Goal: Task Accomplishment & Management: Complete application form

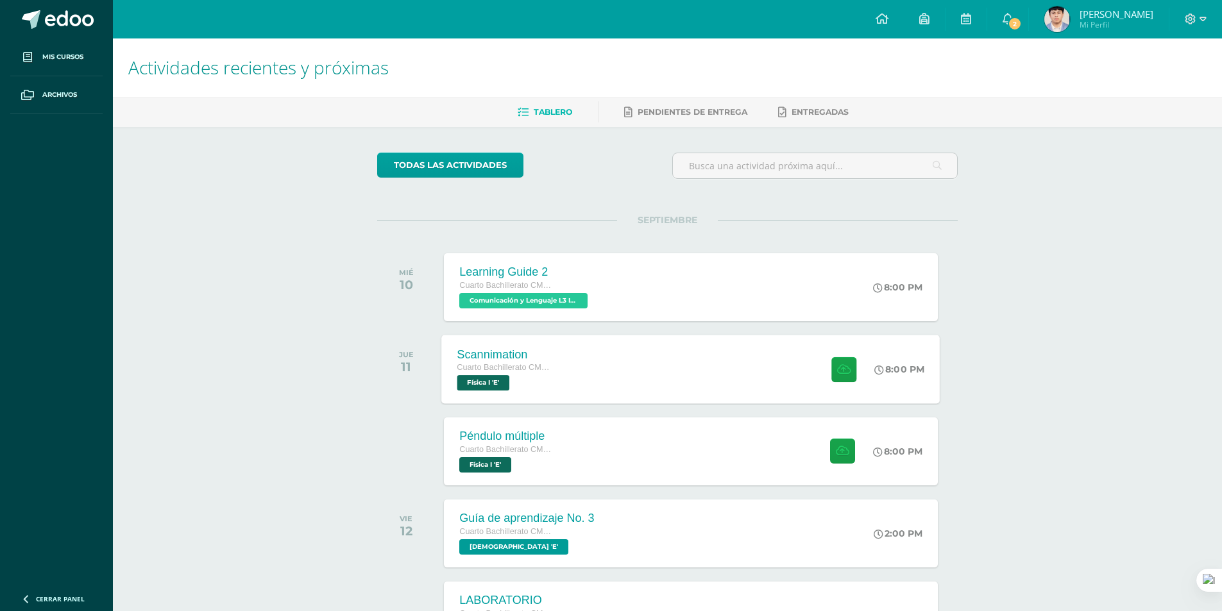
click at [574, 385] on div "Scannimation Cuarto Bachillerato CMP Bachillerato en CCLL con Orientación en Co…" at bounding box center [691, 369] width 498 height 69
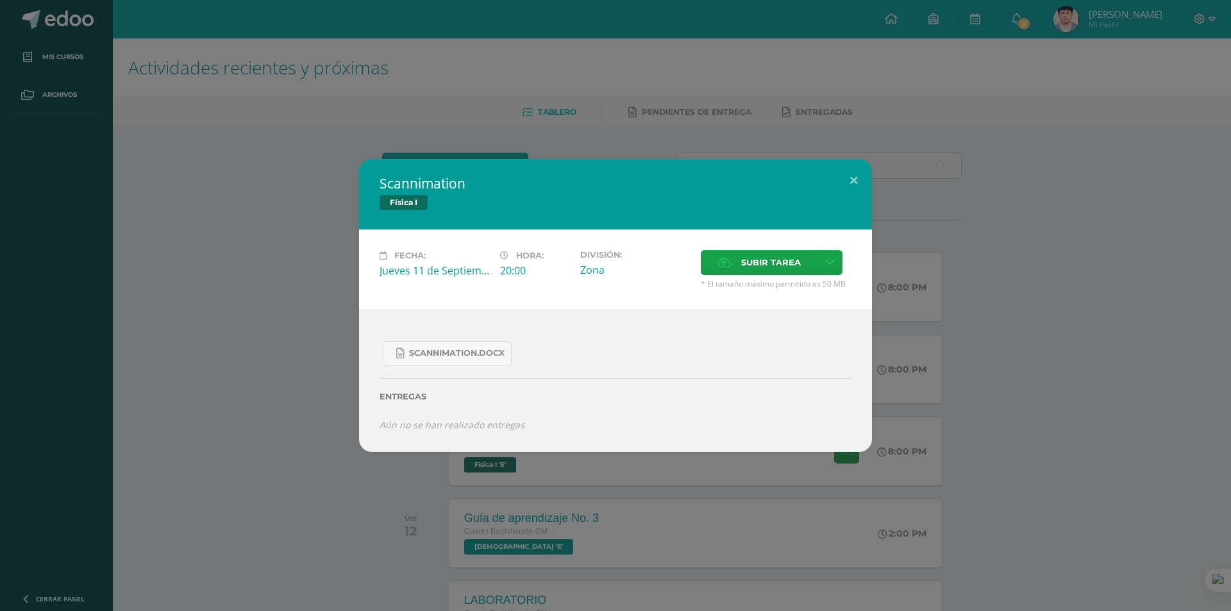
click at [366, 414] on div "Scannimation.docx Entregas Aún no se han realizado entregas ¿Deseas retirar la …" at bounding box center [615, 381] width 513 height 142
click at [337, 425] on div "Scannimation Física I Fecha: [DATE] Hora: 20:00 División: Zona Cancelar" at bounding box center [615, 305] width 1221 height 293
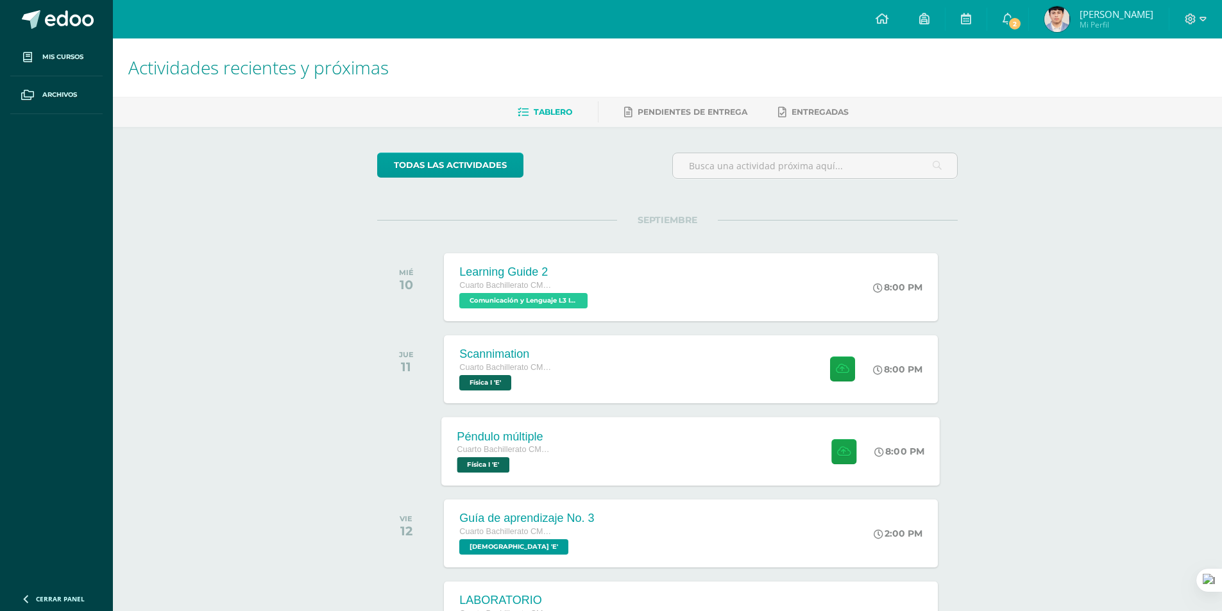
click at [515, 446] on span "Cuarto Bachillerato CMP Bachillerato en CCLL con Orientación en Computación" at bounding box center [505, 449] width 97 height 9
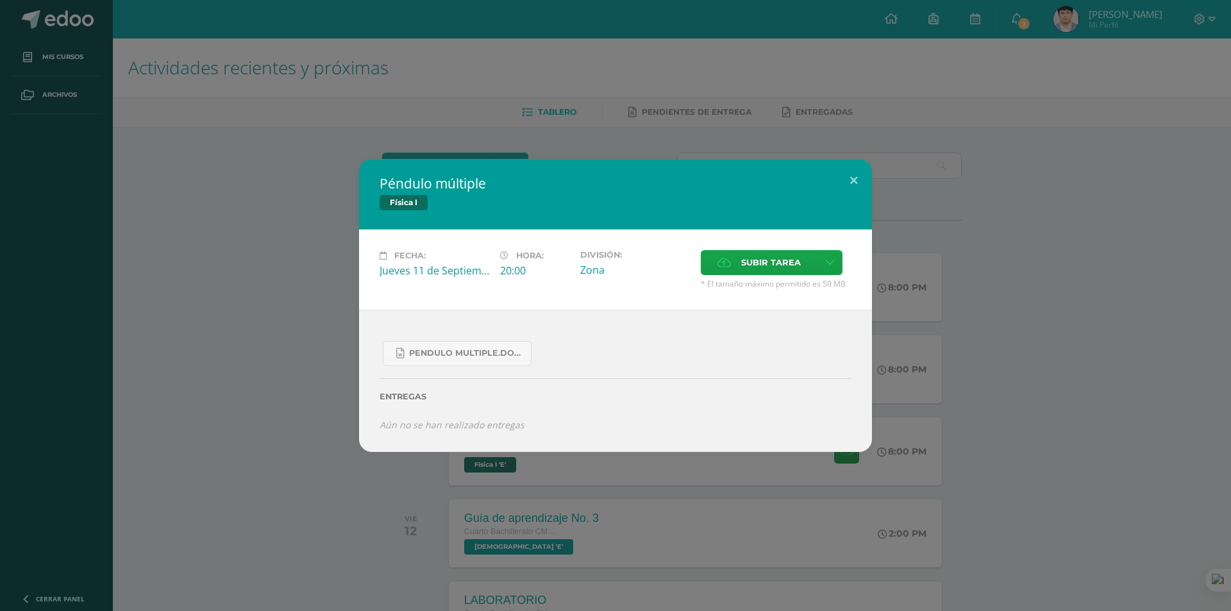
click at [350, 457] on div "Péndulo múltiple Física I Fecha: [DATE] Hora: 20:00 División: Zona" at bounding box center [615, 305] width 1231 height 611
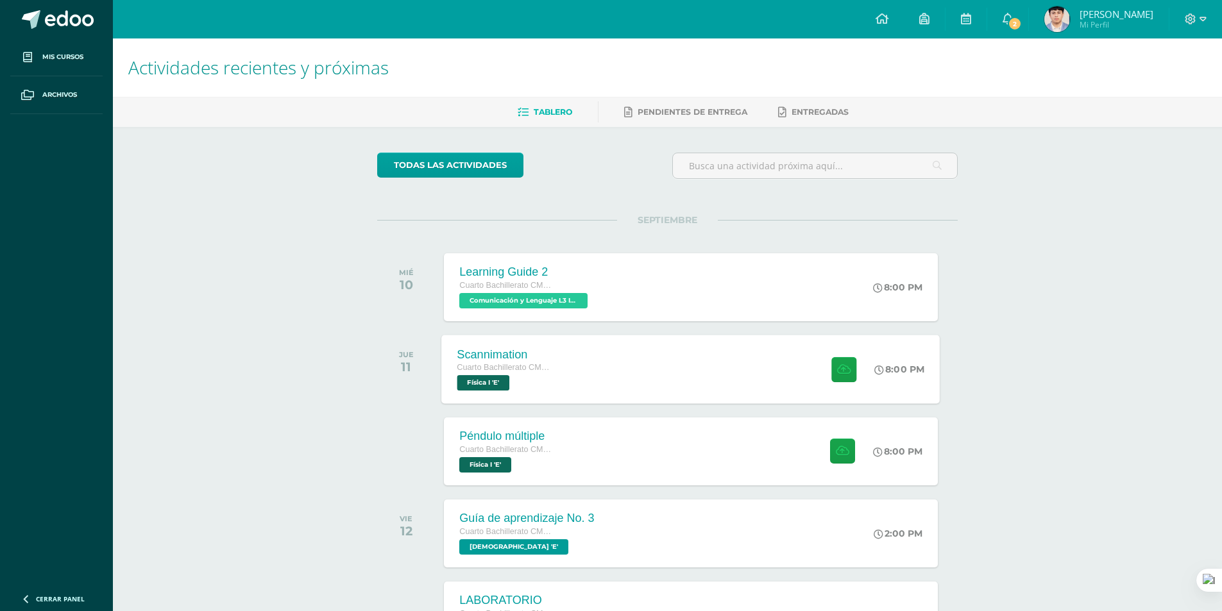
click at [548, 401] on div "Scannimation Cuarto Bachillerato CMP Bachillerato en CCLL con Orientación en Co…" at bounding box center [506, 369] width 128 height 69
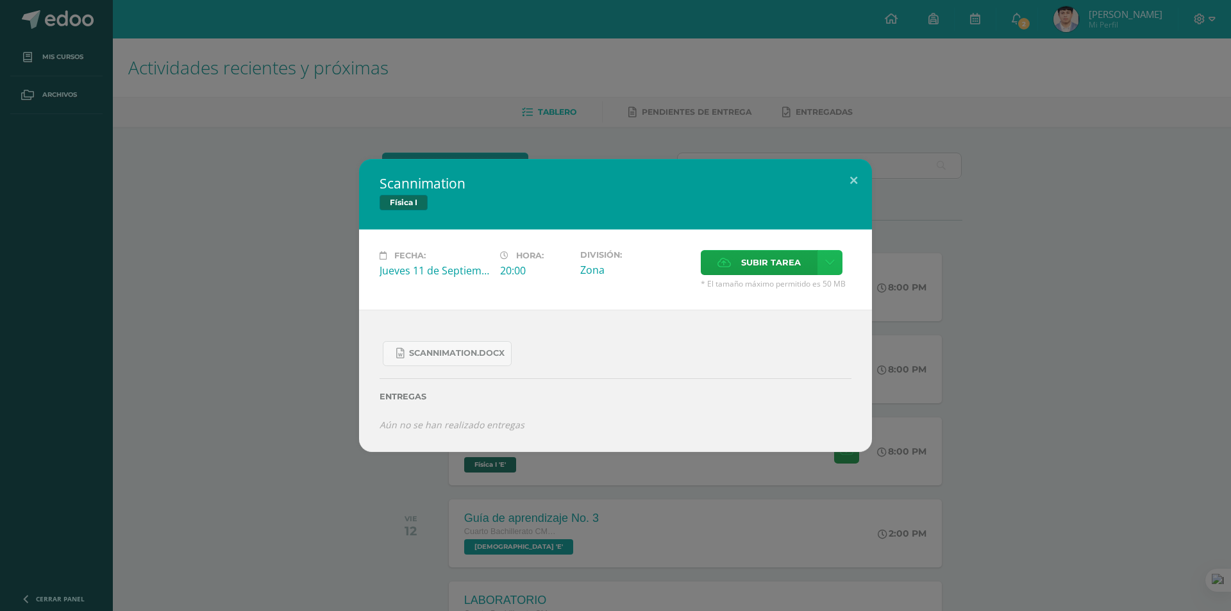
click at [840, 262] on link at bounding box center [830, 262] width 25 height 25
click at [766, 298] on link "Subir enlace" at bounding box center [786, 290] width 128 height 20
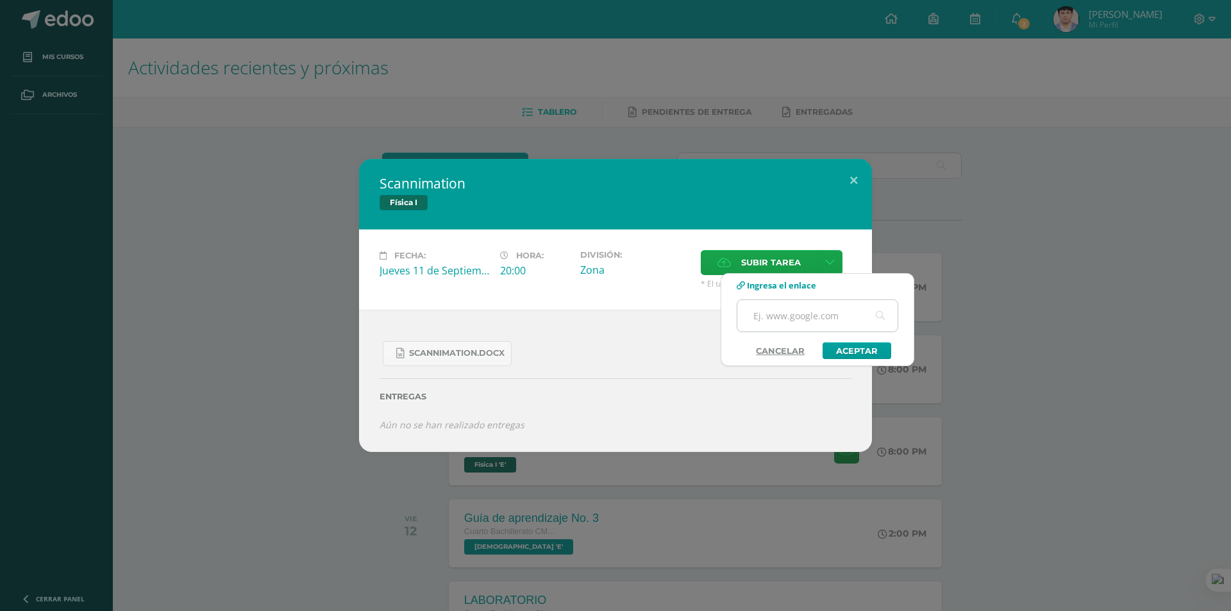
click at [768, 315] on input "text" at bounding box center [818, 315] width 160 height 31
paste input "[URL][DOMAIN_NAME]"
type input "[URL][DOMAIN_NAME]"
click at [847, 351] on link "Aceptar" at bounding box center [857, 350] width 69 height 17
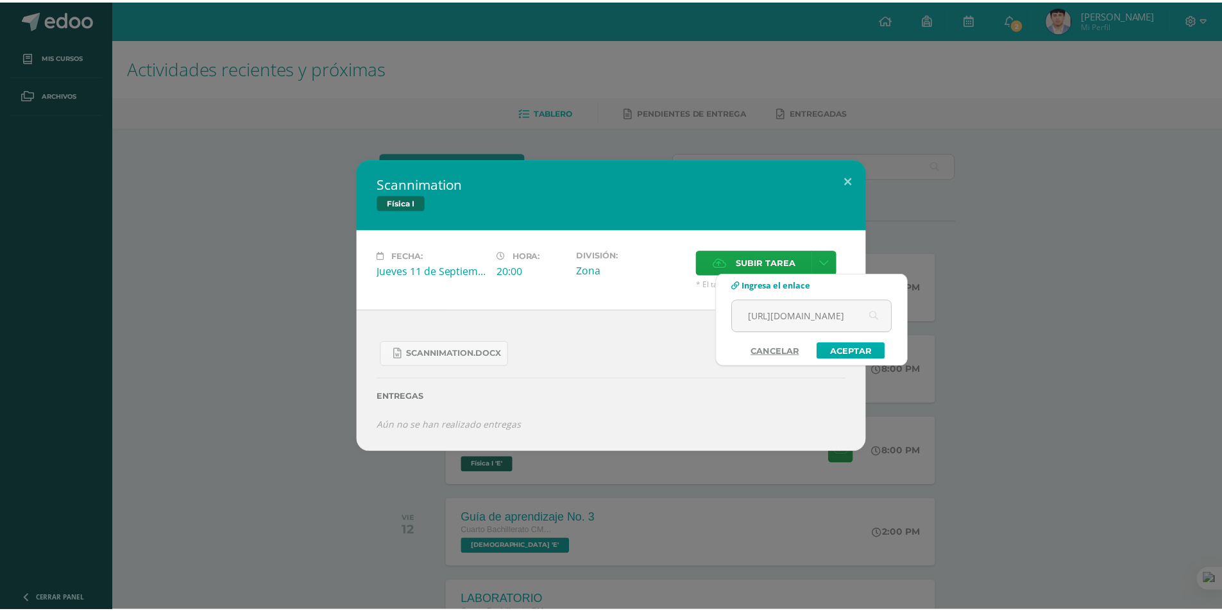
scroll to position [0, 0]
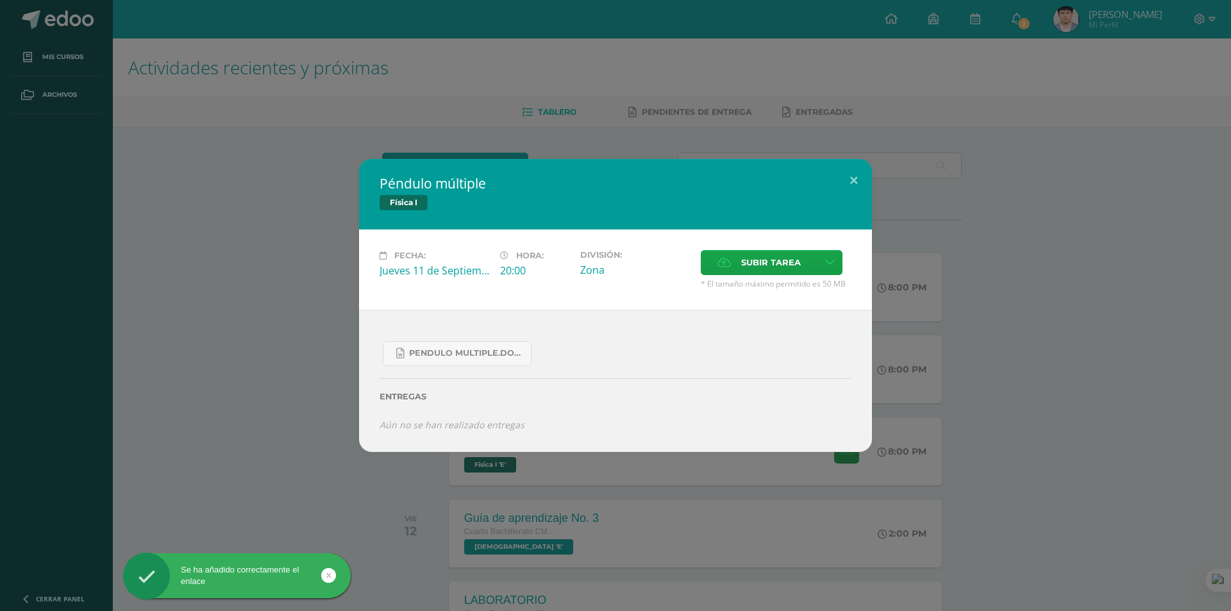
click at [976, 431] on div "Péndulo múltiple Física I Fecha: [DATE] Hora: 20:00 División: Zona" at bounding box center [615, 305] width 1221 height 293
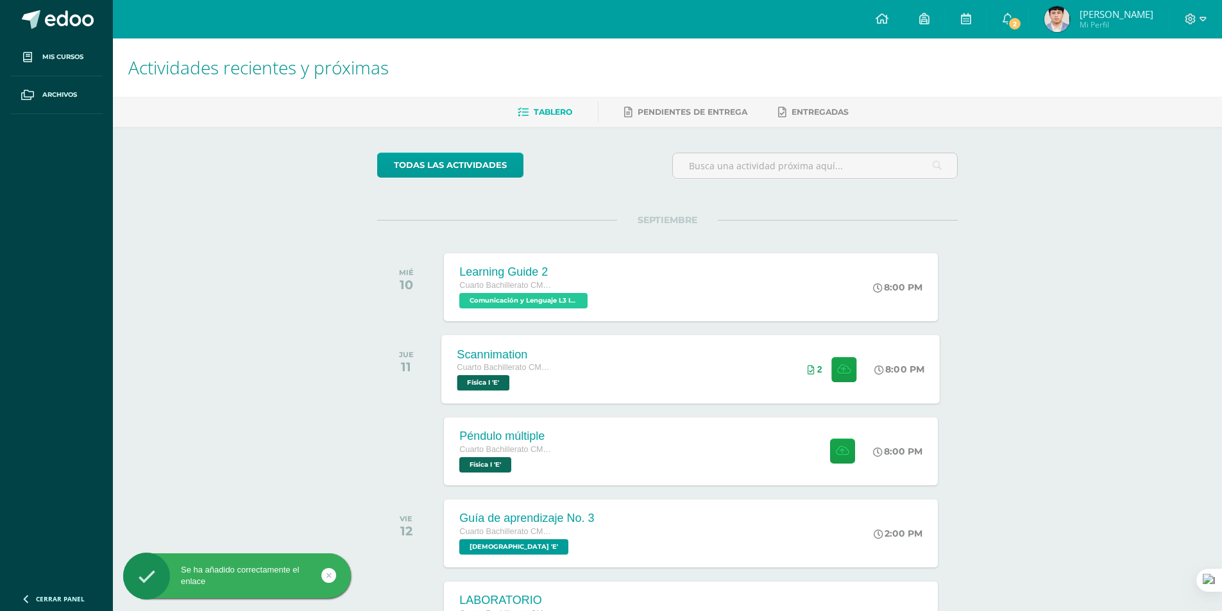
click at [650, 346] on div "Scannimation Cuarto Bachillerato CMP Bachillerato en CCLL con Orientación en Co…" at bounding box center [691, 369] width 498 height 69
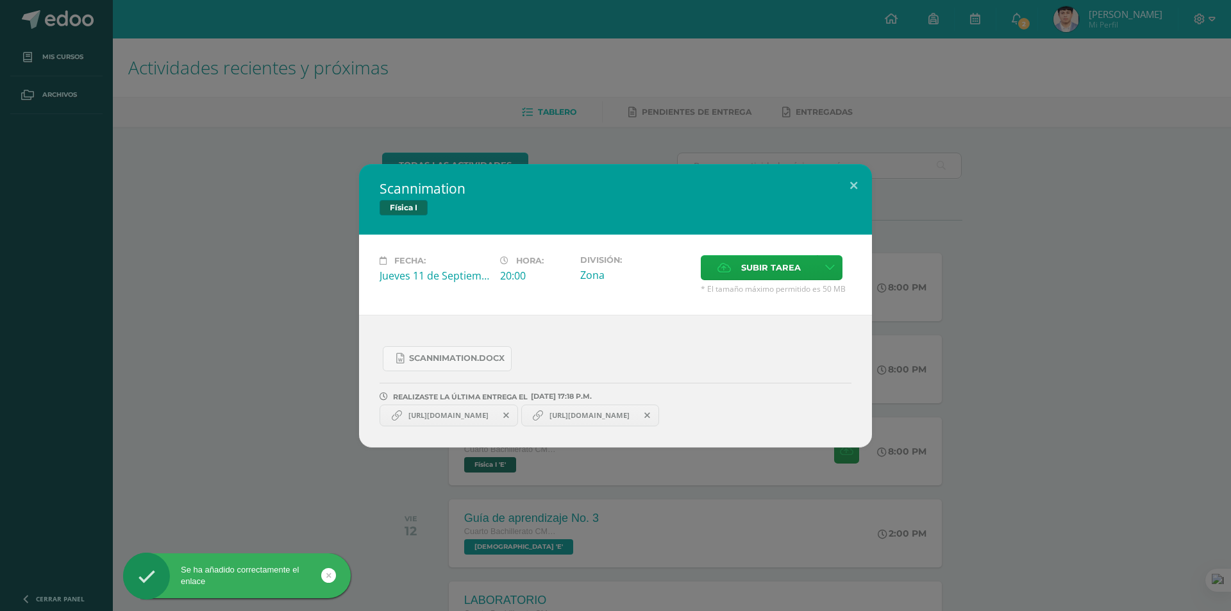
click at [650, 419] on icon at bounding box center [648, 415] width 6 height 9
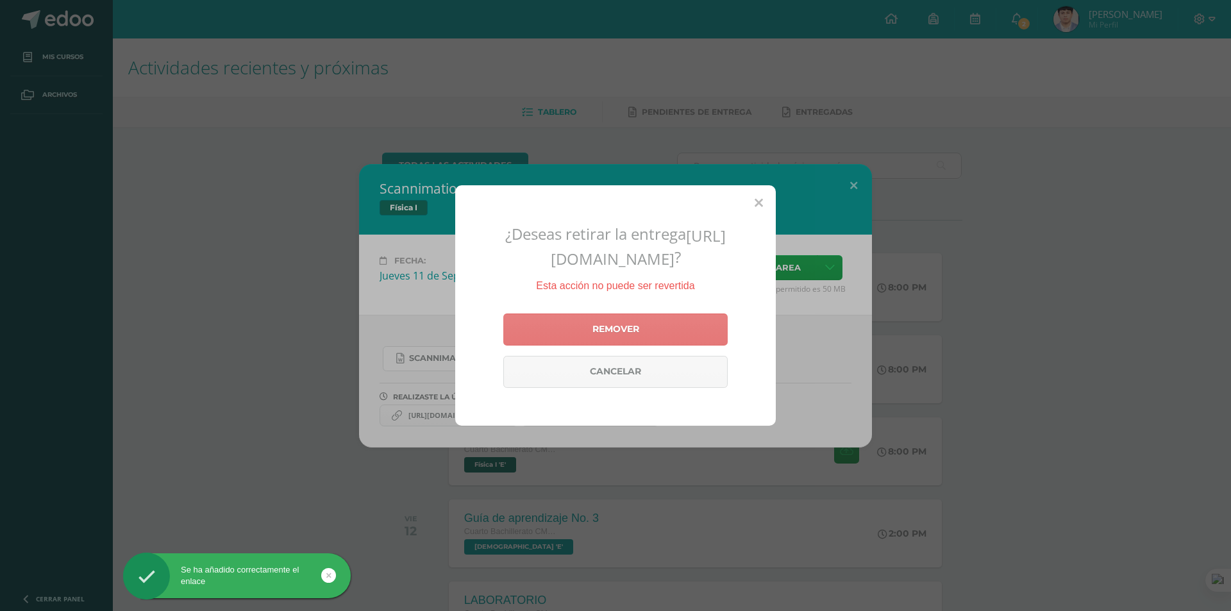
click at [700, 346] on link "Remover" at bounding box center [615, 330] width 224 height 32
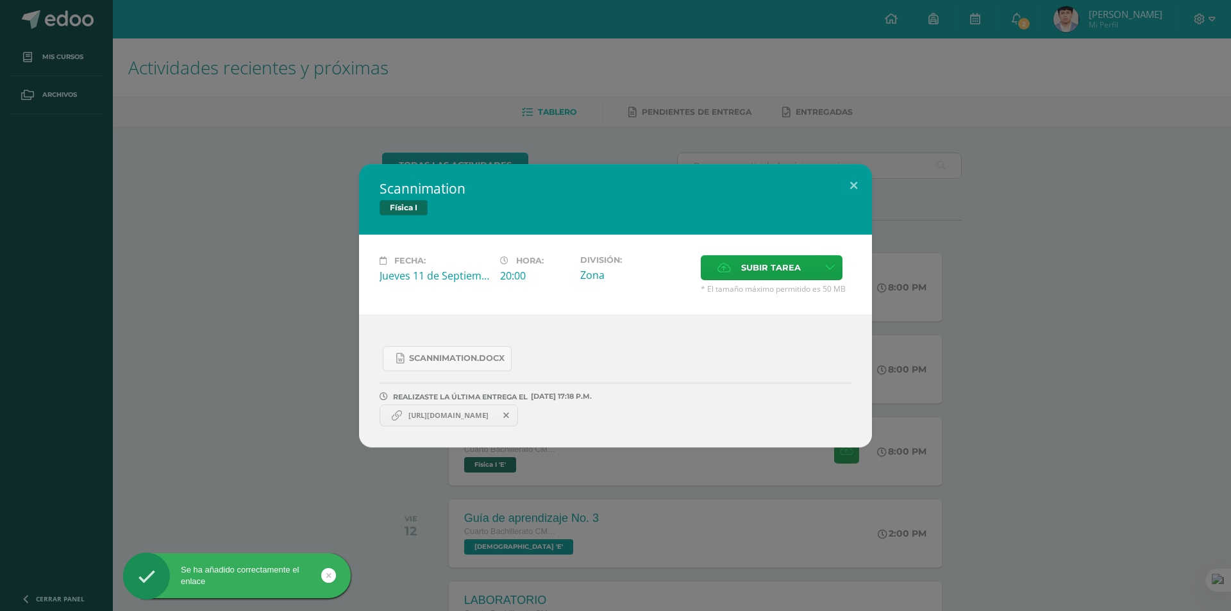
click at [1023, 405] on div "Scannimation Física I Fecha: [DATE] Hora: 20:00 División: Zona" at bounding box center [615, 305] width 1221 height 283
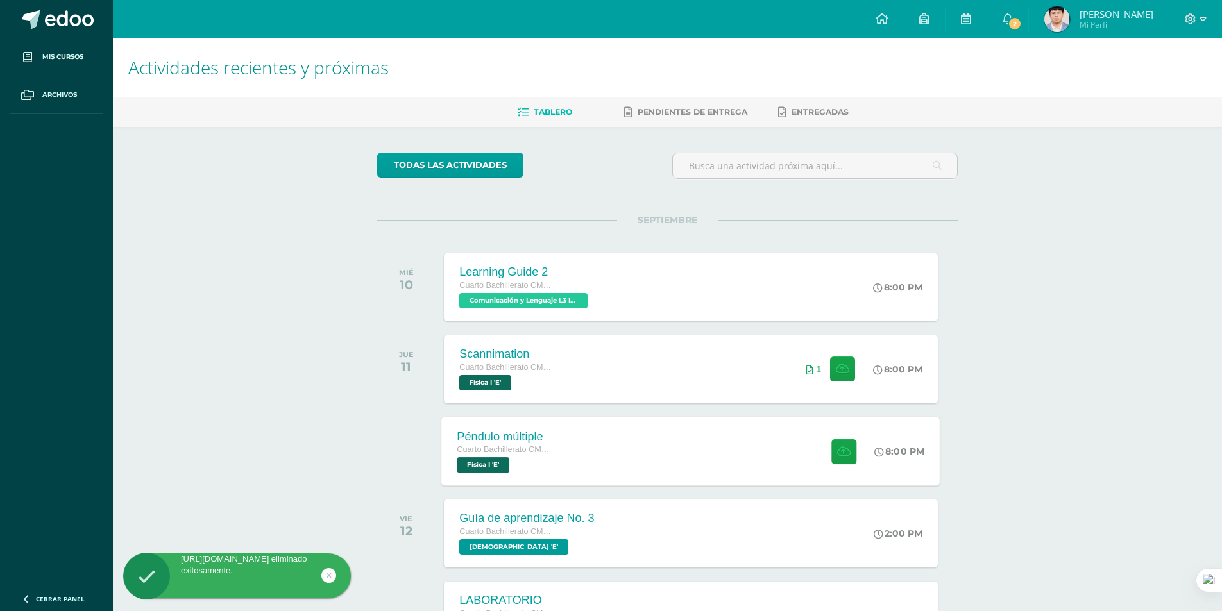
click at [669, 442] on div "Péndulo múltiple Cuarto Bachillerato CMP Bachillerato en CCLL con Orientación e…" at bounding box center [691, 451] width 498 height 69
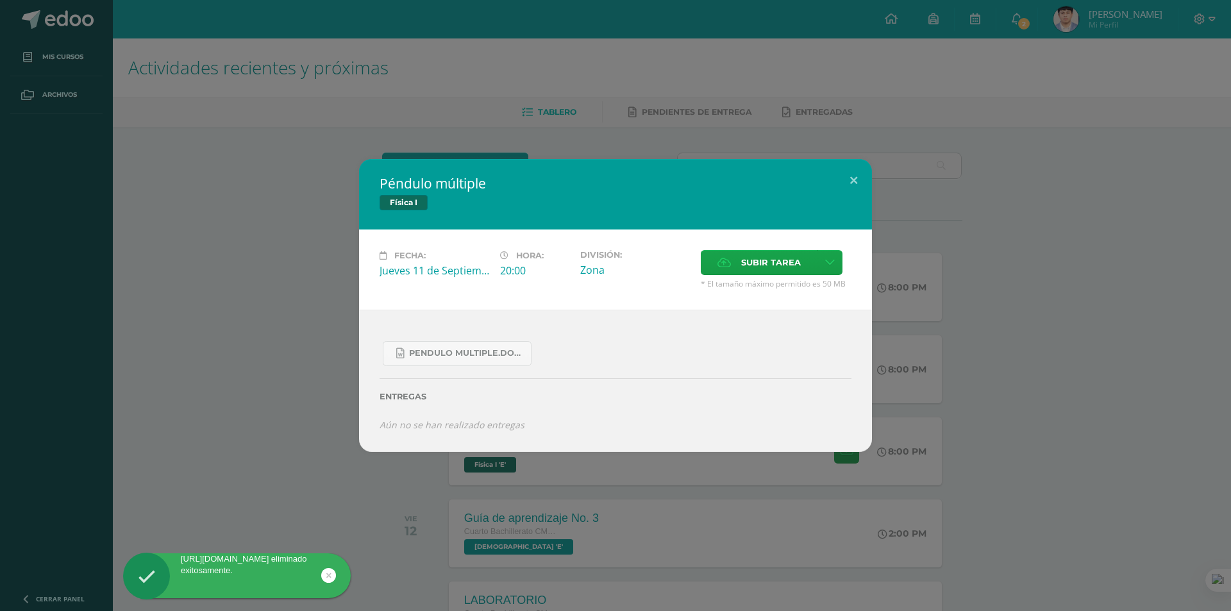
click at [250, 414] on div "Péndulo múltiple Física I Fecha: [DATE] Hora: 20:00 División: Zona" at bounding box center [615, 305] width 1221 height 293
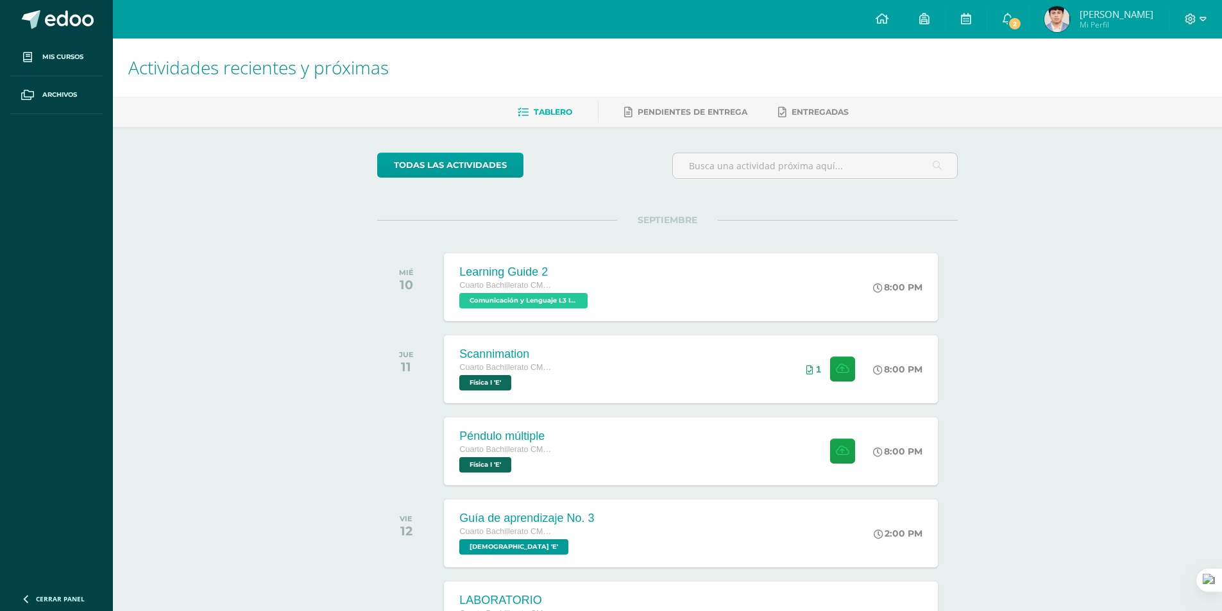
scroll to position [201, 0]
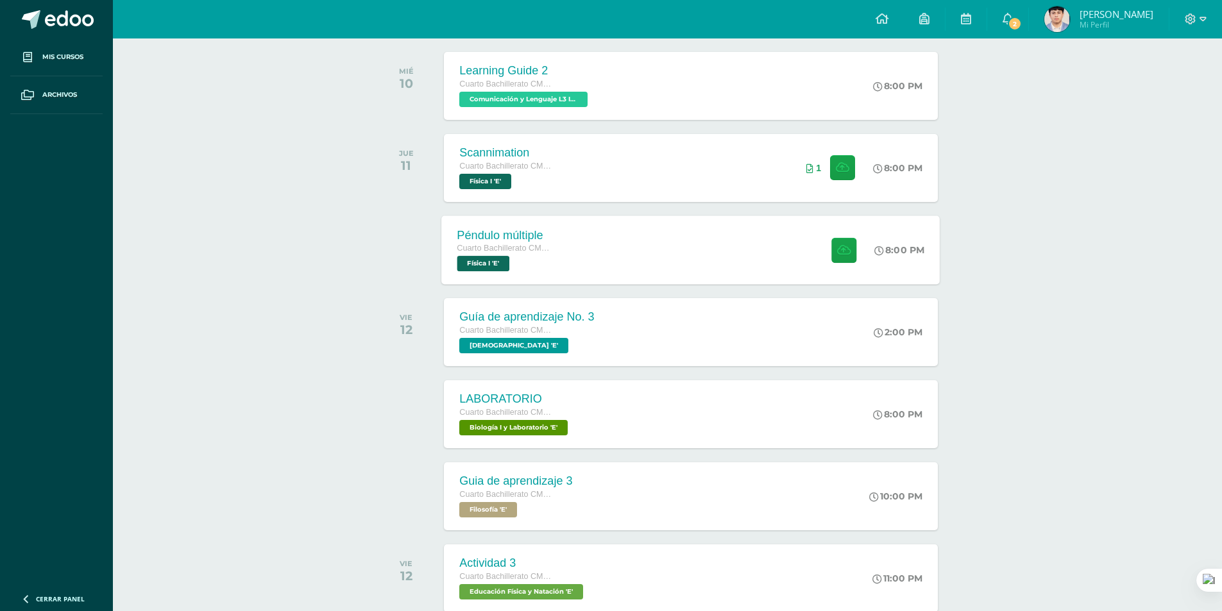
click at [491, 239] on div "Péndulo múltiple" at bounding box center [505, 234] width 97 height 13
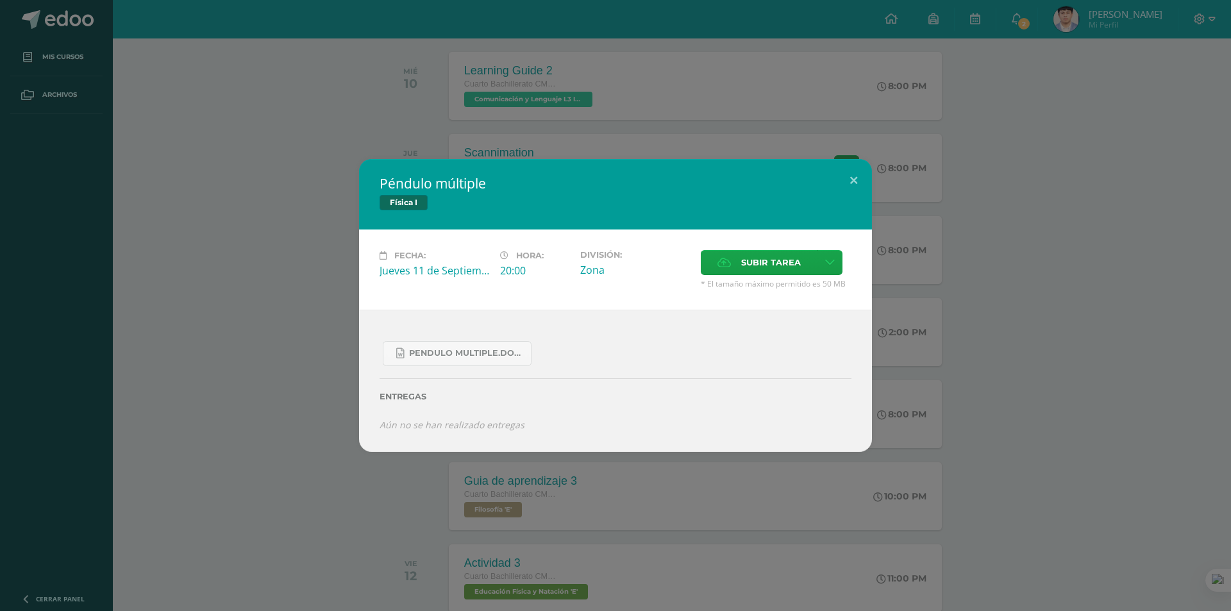
click at [256, 248] on div "Péndulo múltiple Física I Fecha: [DATE] Hora: 20:00 División: Zona" at bounding box center [615, 305] width 1221 height 293
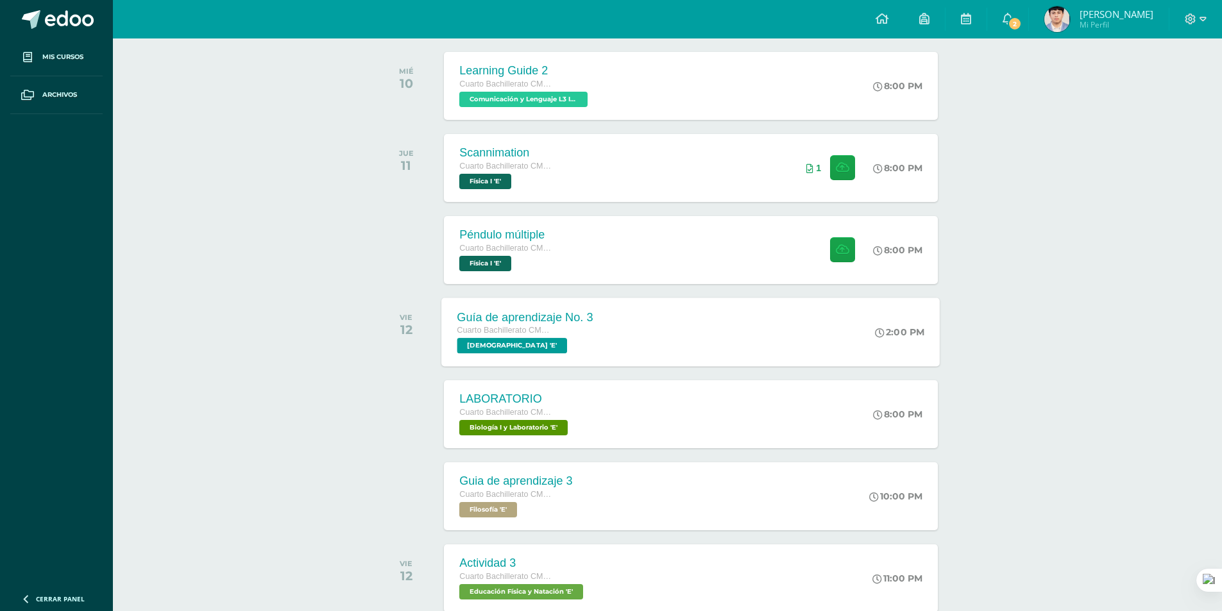
scroll to position [0, 0]
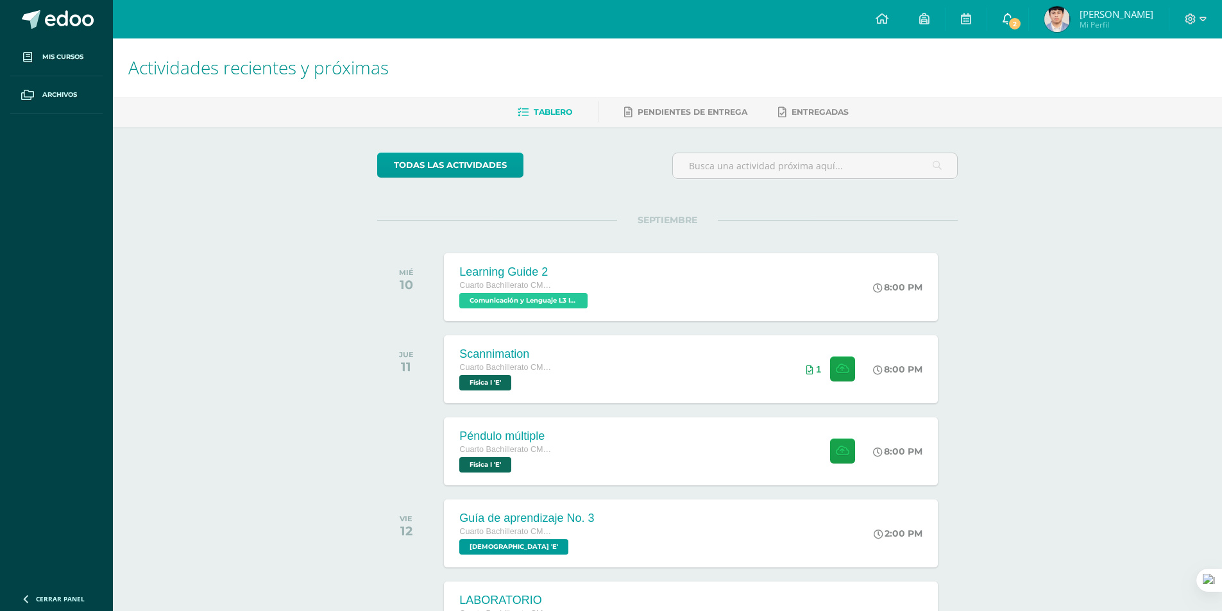
click at [1020, 31] on link "2" at bounding box center [1007, 19] width 41 height 38
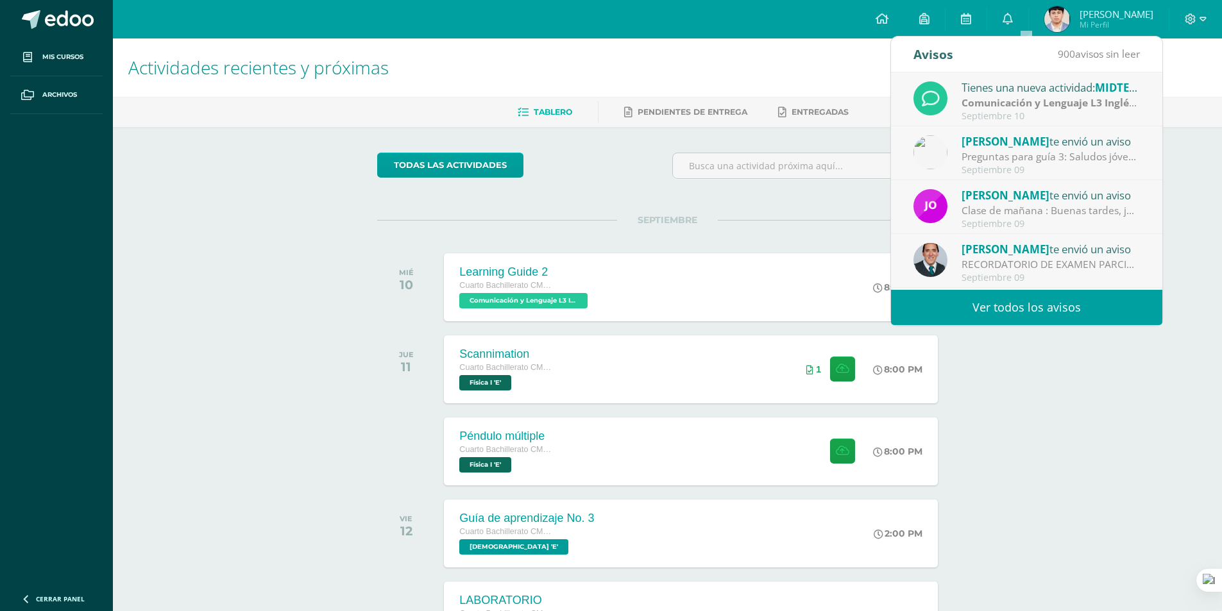
click at [1038, 146] on div "[PERSON_NAME] te envió un aviso" at bounding box center [1050, 141] width 178 height 17
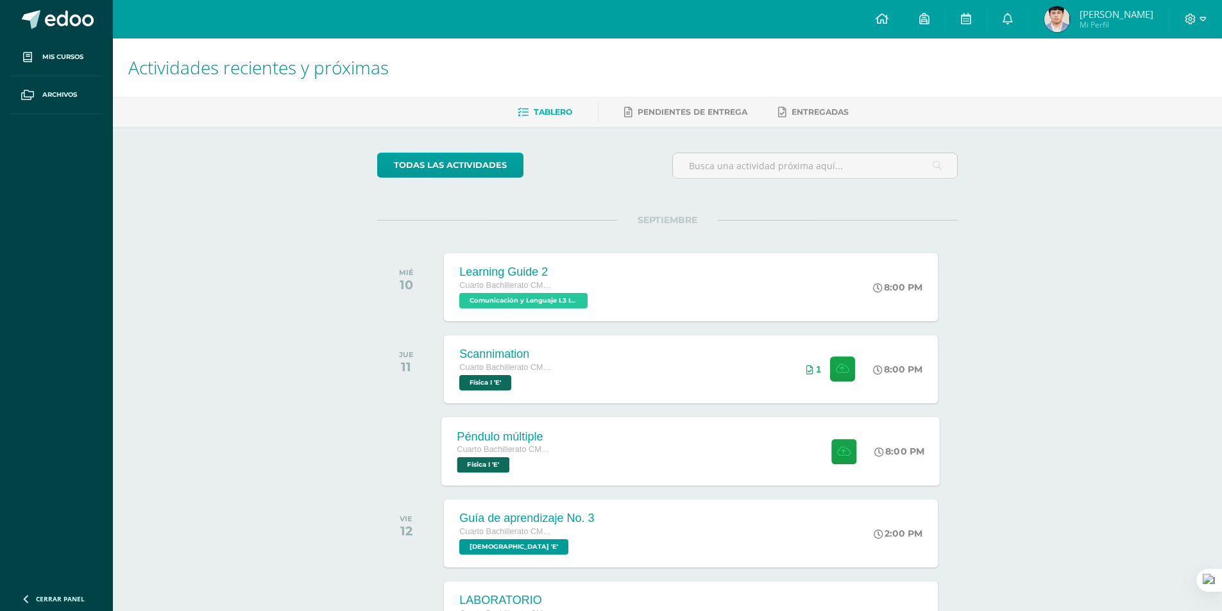
click at [498, 444] on div "Cuarto Bachillerato CMP Bachillerato en CCLL con Orientación en Computación" at bounding box center [505, 450] width 97 height 14
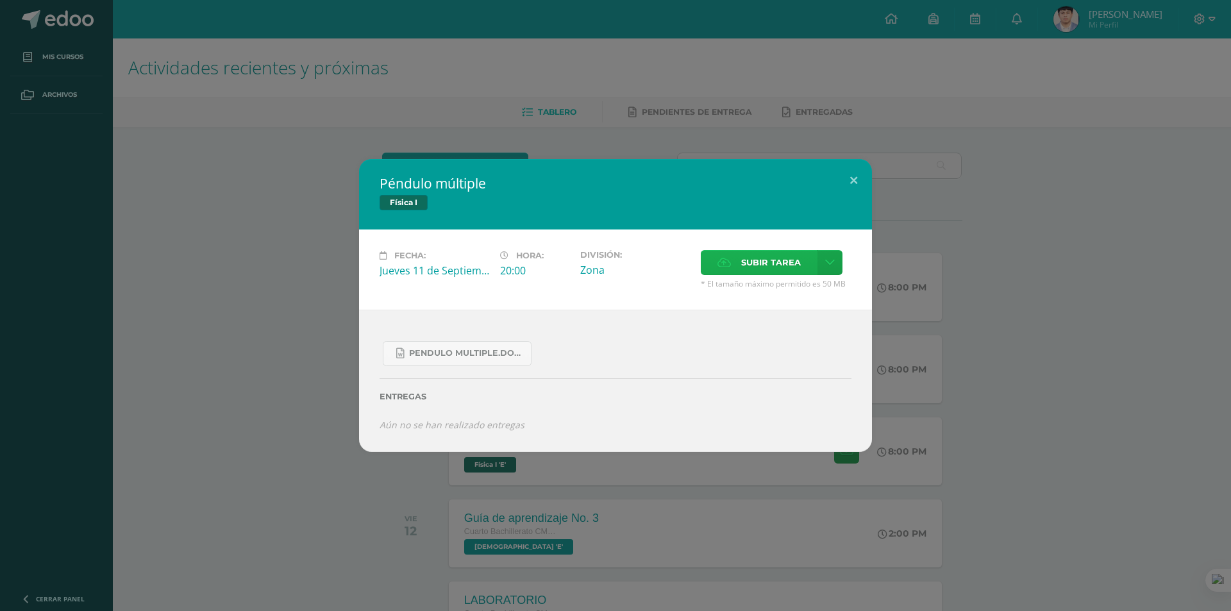
click at [748, 251] on span "Subir tarea" at bounding box center [771, 263] width 60 height 24
click at [0, 0] on input "Subir tarea" at bounding box center [0, 0] width 0 height 0
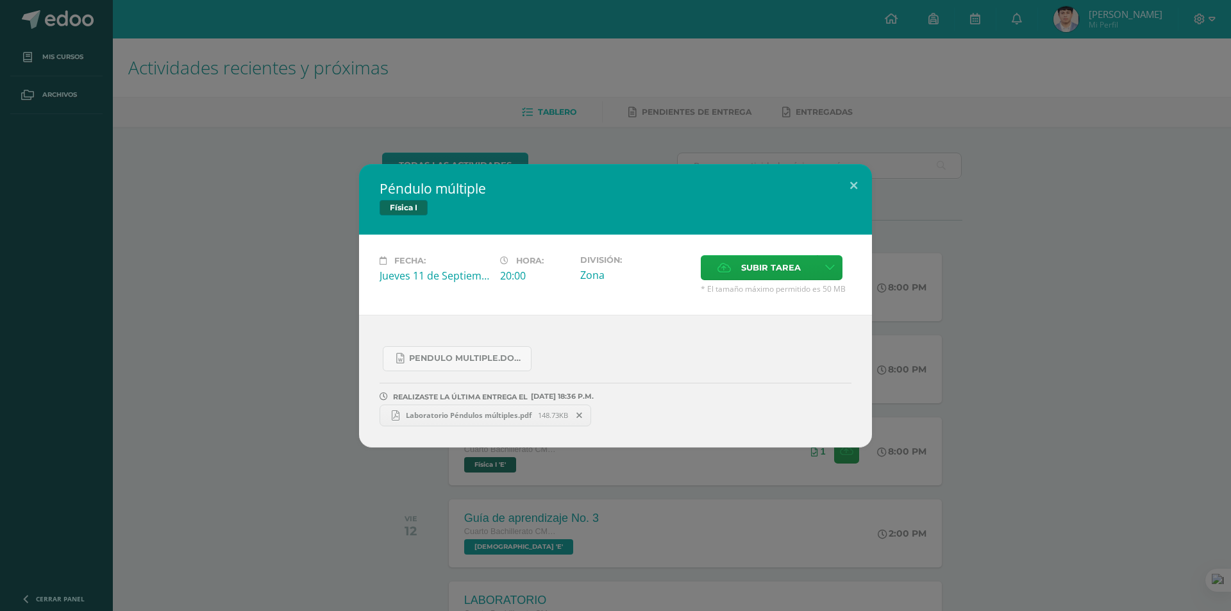
click at [241, 201] on div "Péndulo múltiple Física I Fecha: [DATE] Hora: 20:00 División: Zona" at bounding box center [615, 305] width 1221 height 283
